Goal: Task Accomplishment & Management: Manage account settings

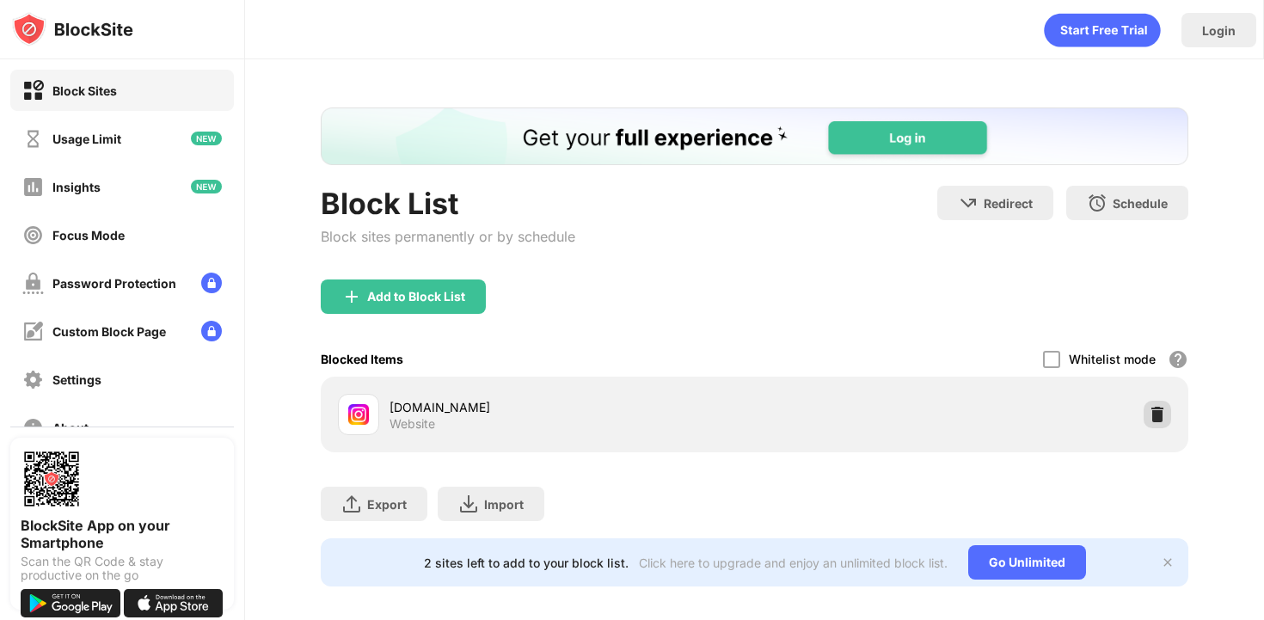
click at [1167, 424] on div at bounding box center [1158, 415] width 28 height 28
